Goal: Task Accomplishment & Management: Manage account settings

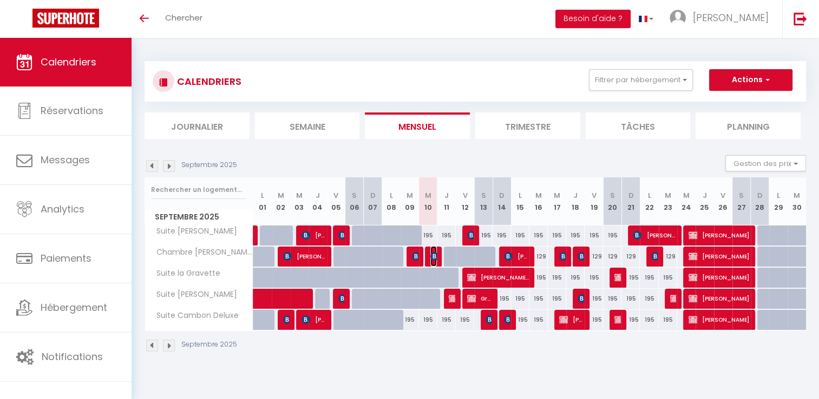
click at [432, 256] on img at bounding box center [434, 256] width 9 height 9
select select "OK"
select select "KO"
select select "0"
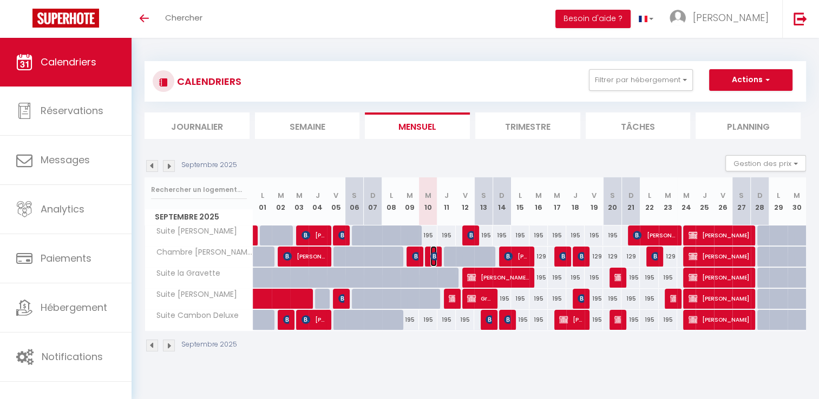
select select "1"
select select
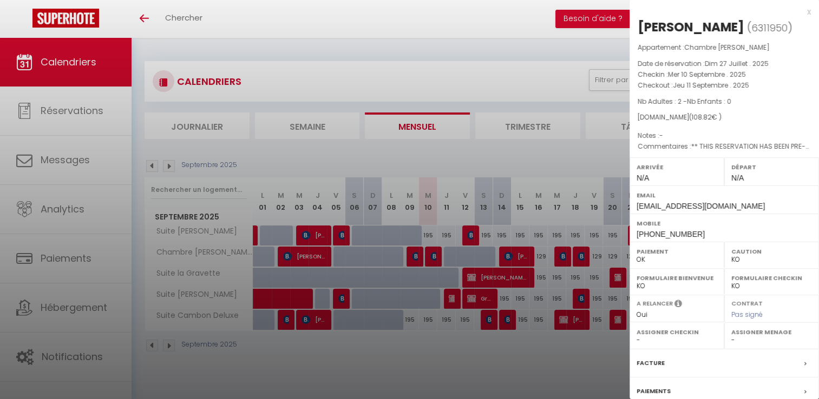
click at [412, 50] on div at bounding box center [409, 199] width 819 height 399
